Goal: Task Accomplishment & Management: Manage account settings

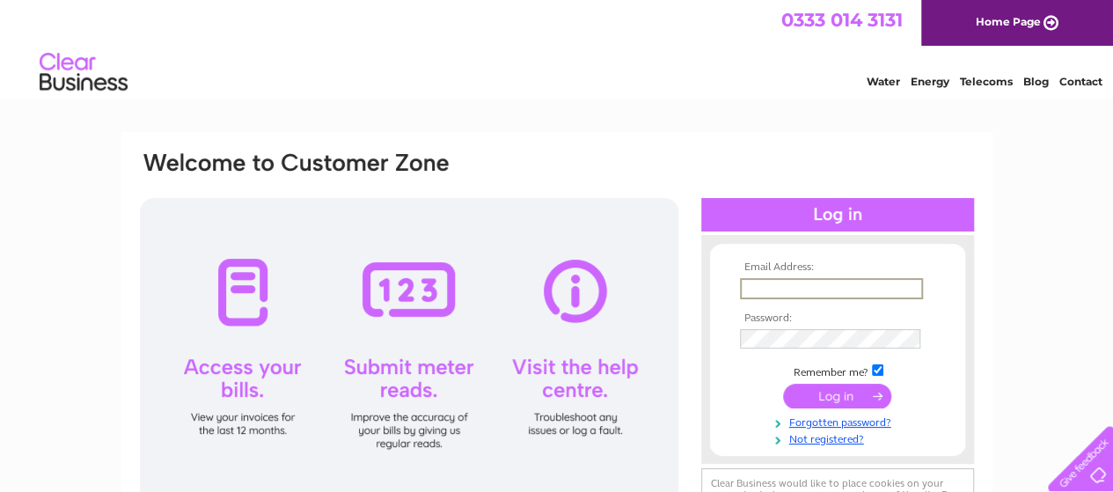
click at [745, 290] on input "text" at bounding box center [831, 288] width 183 height 21
type input "[EMAIL_ADDRESS][DOMAIN_NAME]"
click at [880, 285] on input "[EMAIL_ADDRESS][DOMAIN_NAME]" at bounding box center [831, 288] width 183 height 21
click at [833, 399] on input "submit" at bounding box center [837, 394] width 108 height 25
click at [1046, 18] on link "Home Page" at bounding box center [1017, 23] width 192 height 46
